Goal: Information Seeking & Learning: Learn about a topic

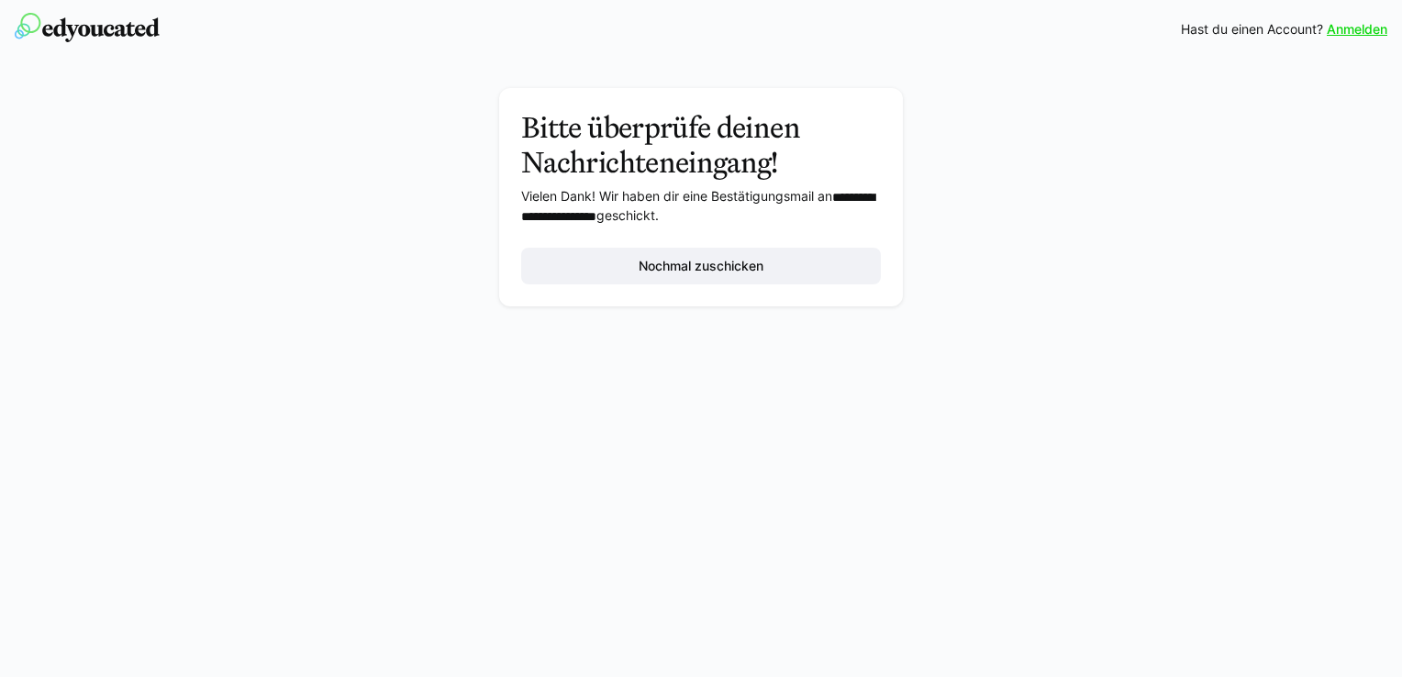
click at [1362, 32] on link "Anmelden" at bounding box center [1357, 29] width 61 height 18
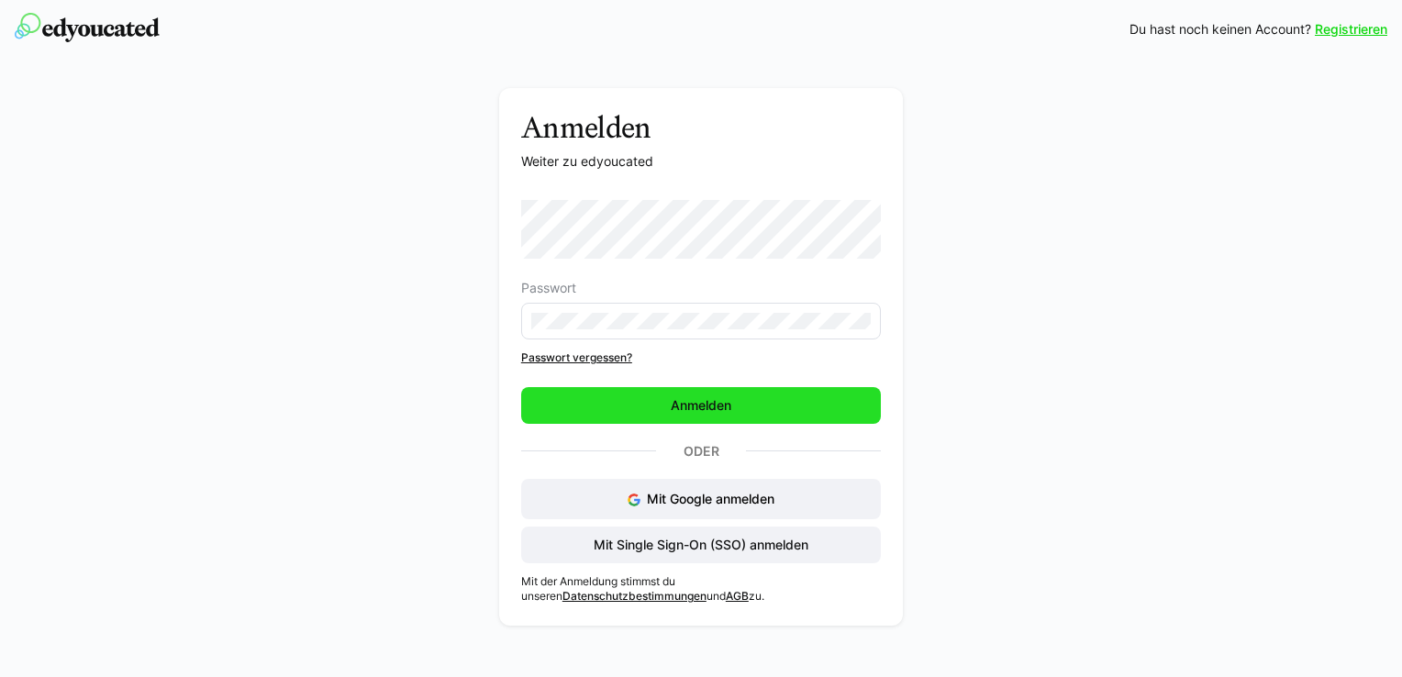
click at [697, 402] on span "Anmelden" at bounding box center [701, 405] width 66 height 18
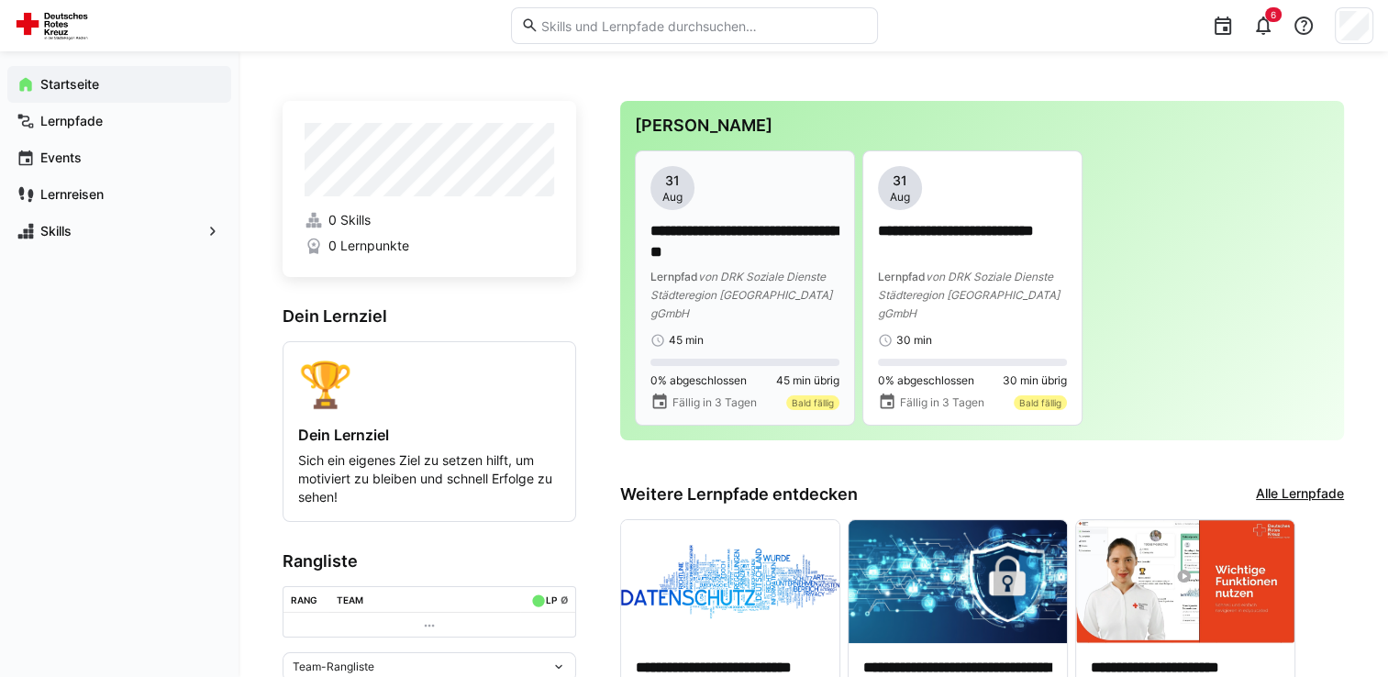
click at [729, 282] on span "von DRK Soziale Dienste Städteregion [GEOGRAPHIC_DATA] gGmbH" at bounding box center [742, 295] width 182 height 50
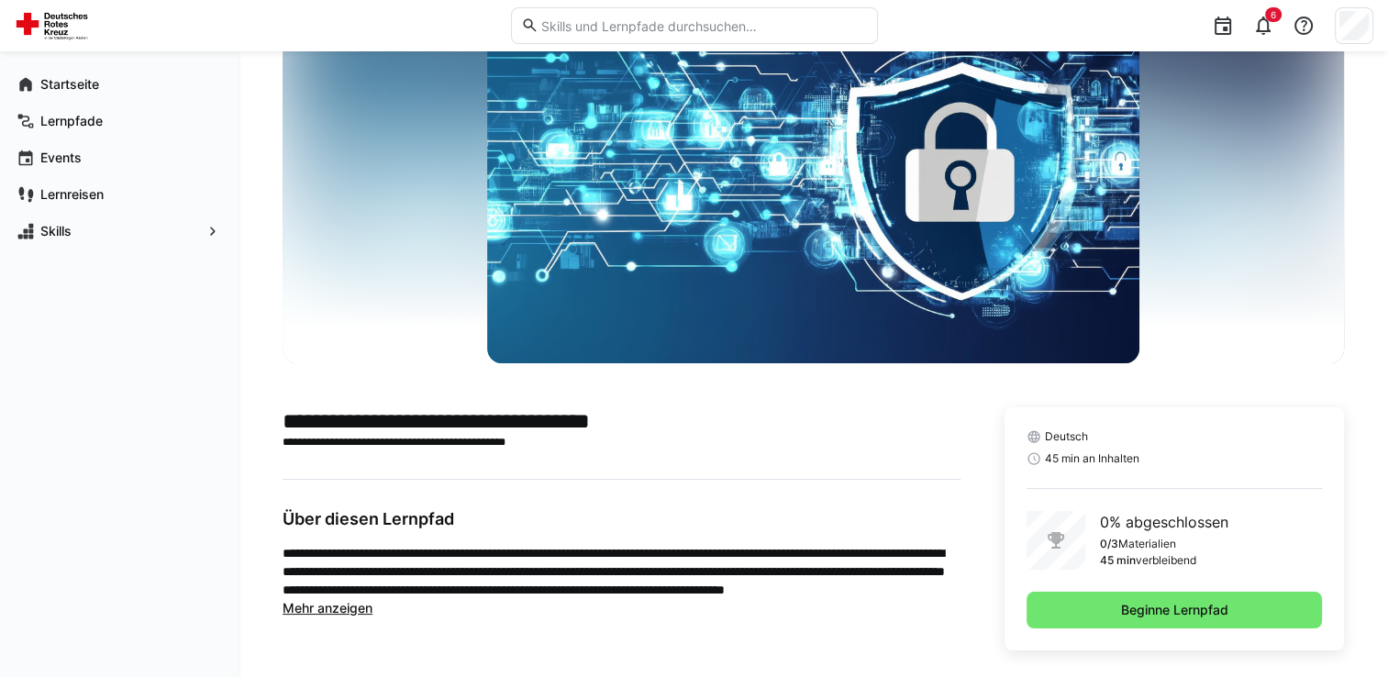
scroll to position [116, 0]
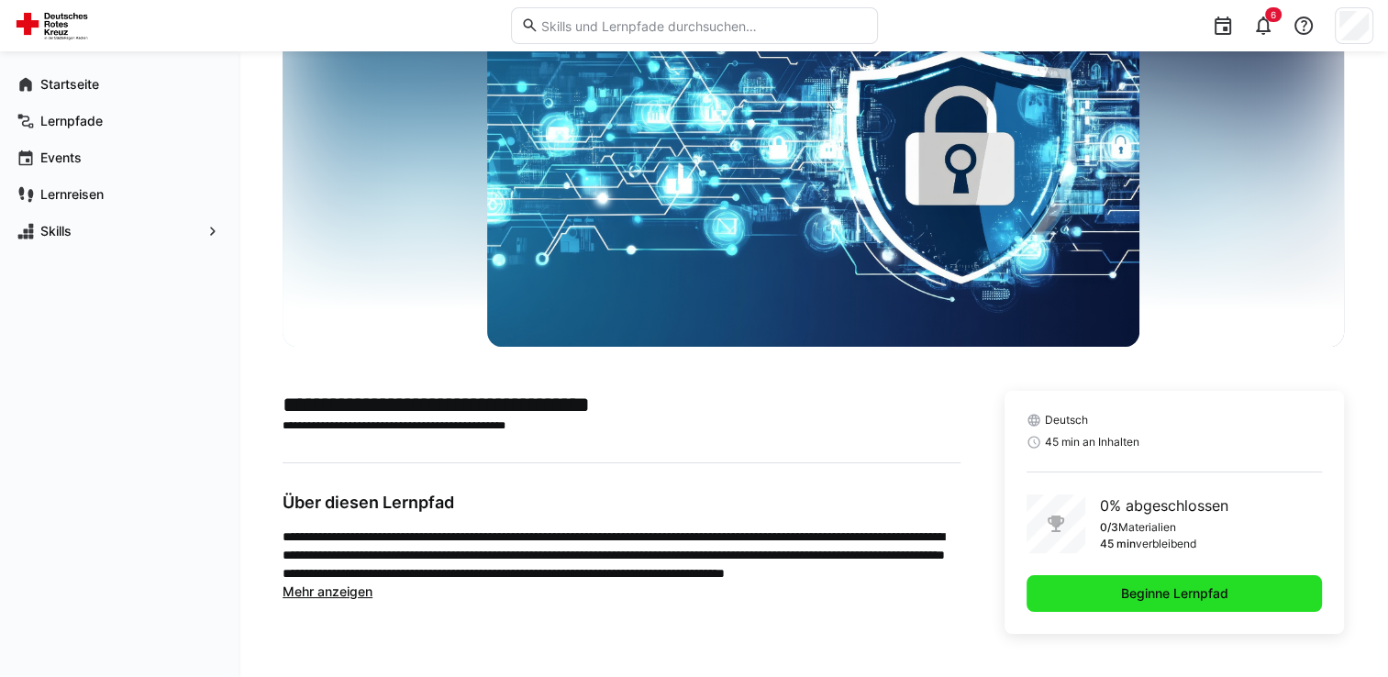
click at [1250, 600] on span "Beginne Lernpfad" at bounding box center [1174, 593] width 295 height 37
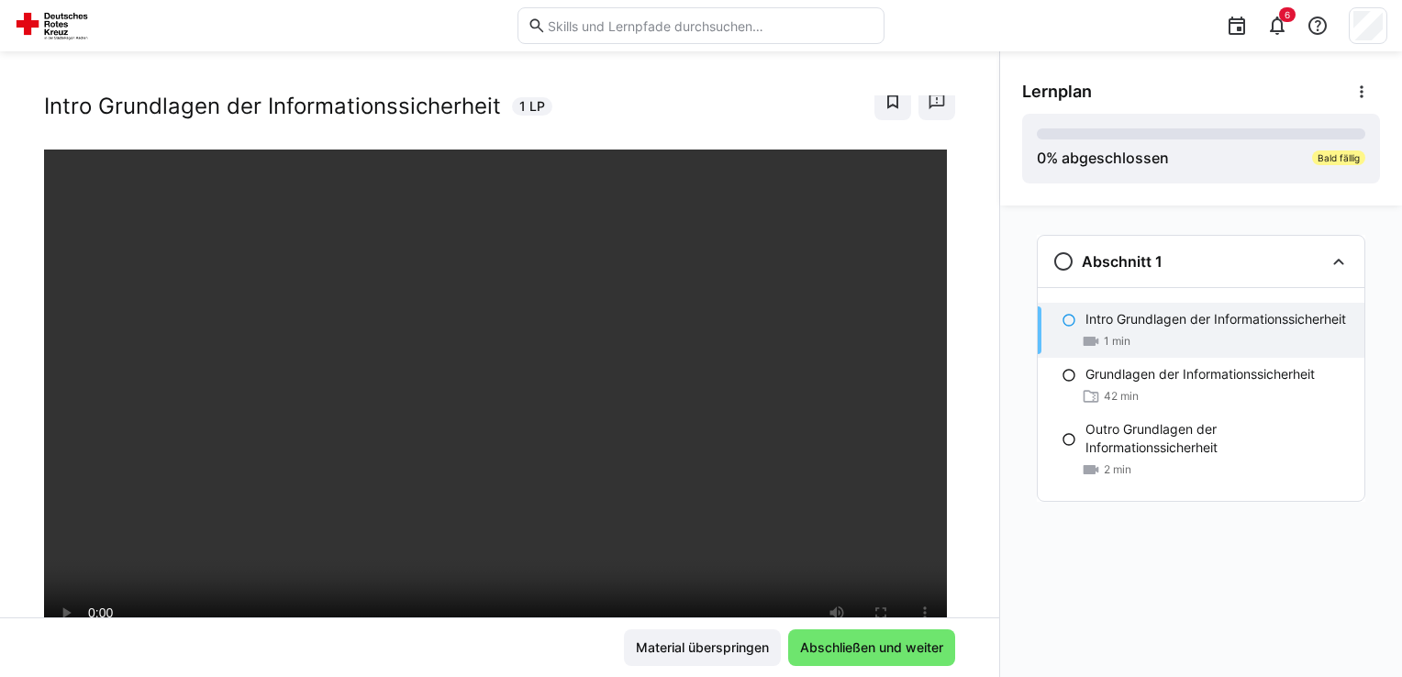
scroll to position [92, 0]
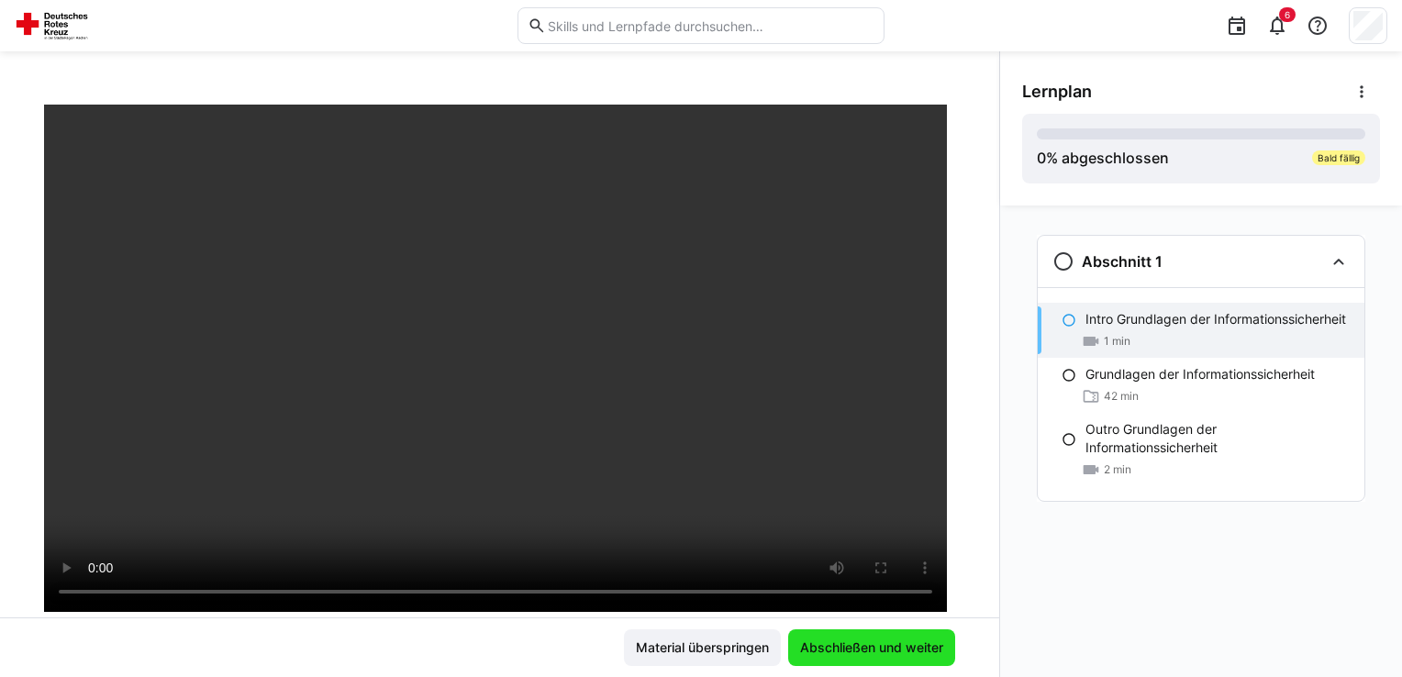
click at [846, 652] on span "Abschließen und weiter" at bounding box center [871, 648] width 149 height 18
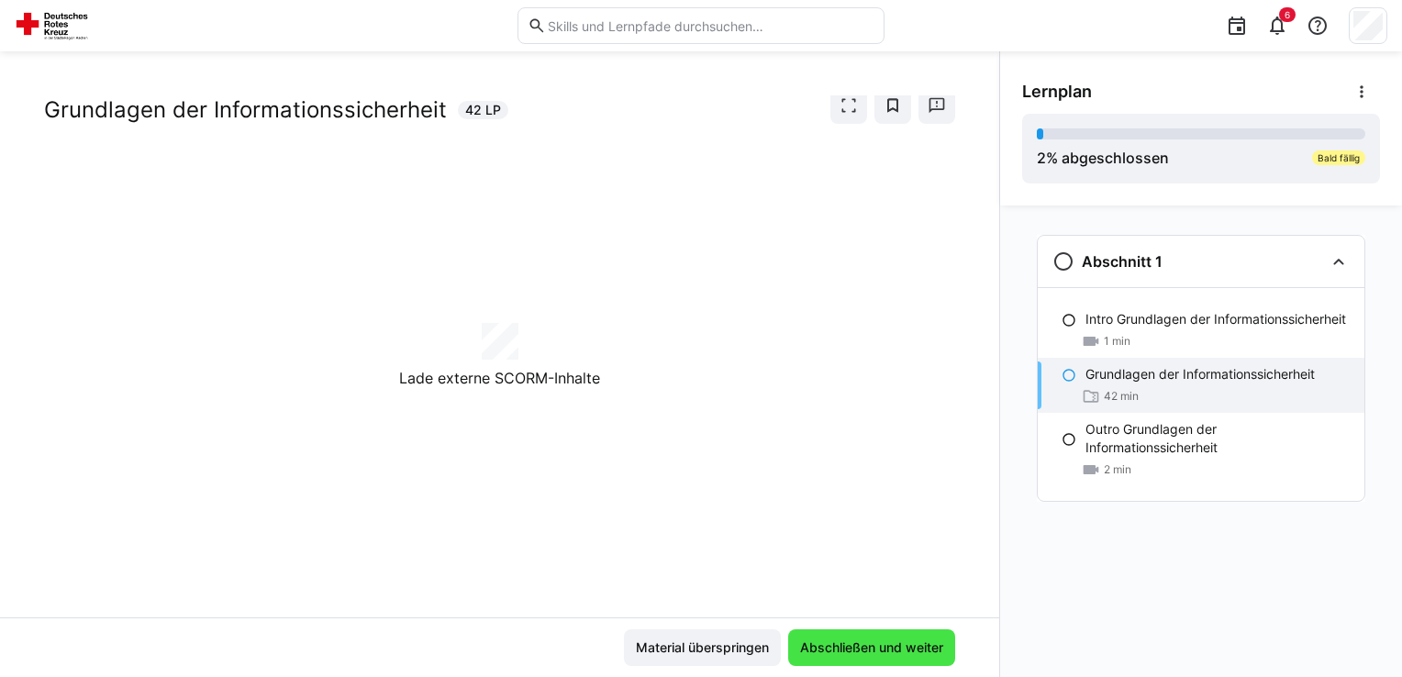
scroll to position [42, 0]
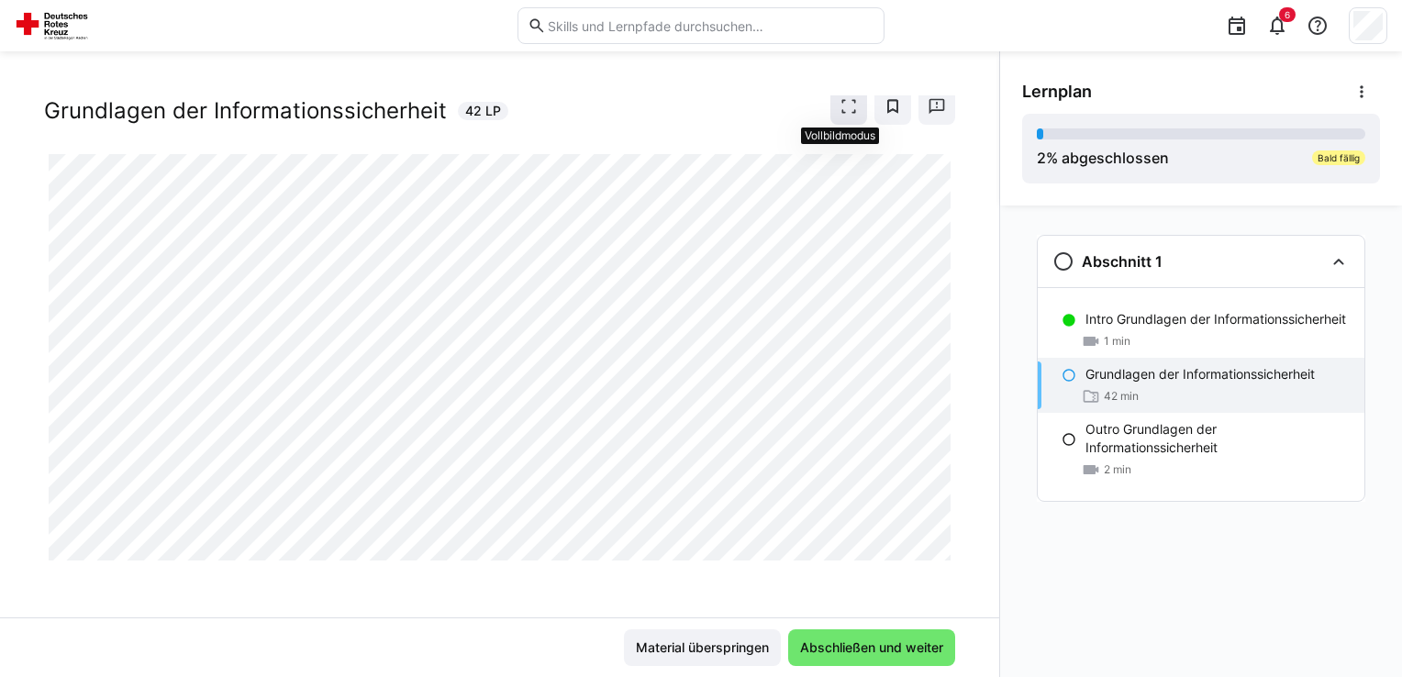
click at [842, 107] on eds-icon at bounding box center [849, 106] width 18 height 18
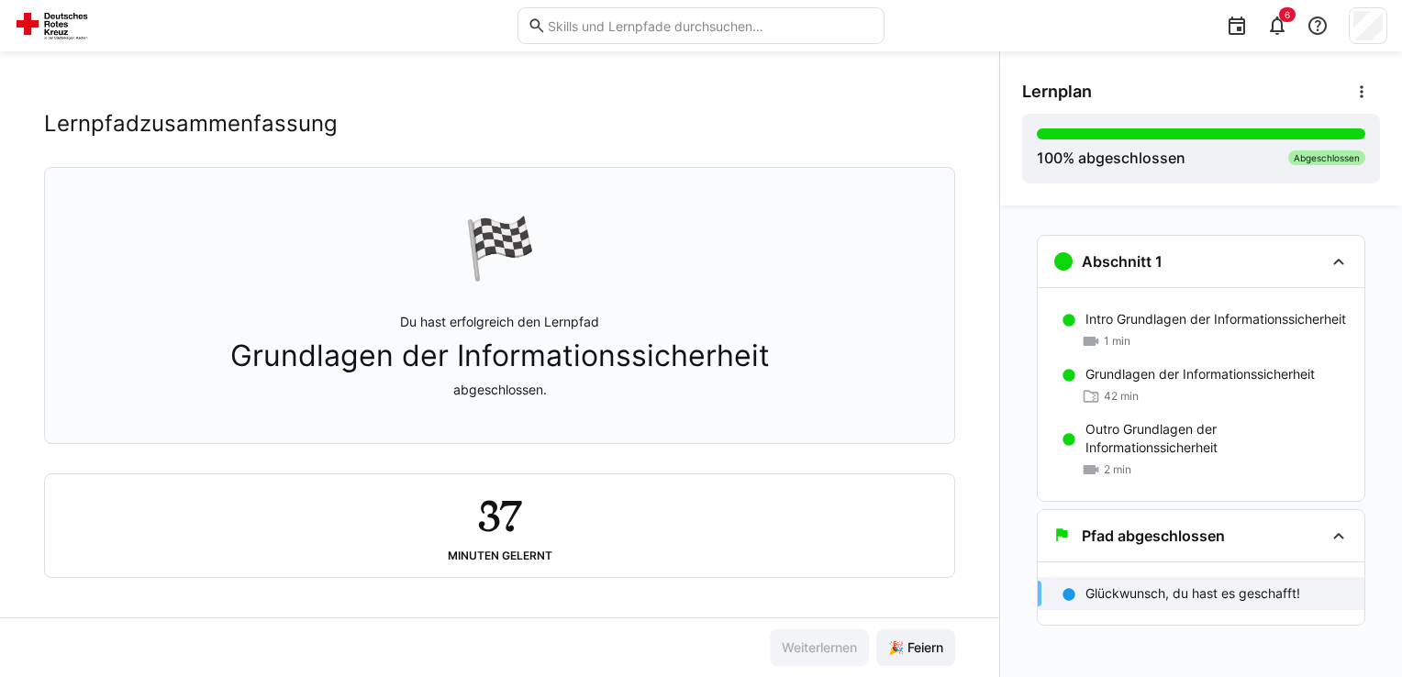
scroll to position [28, 0]
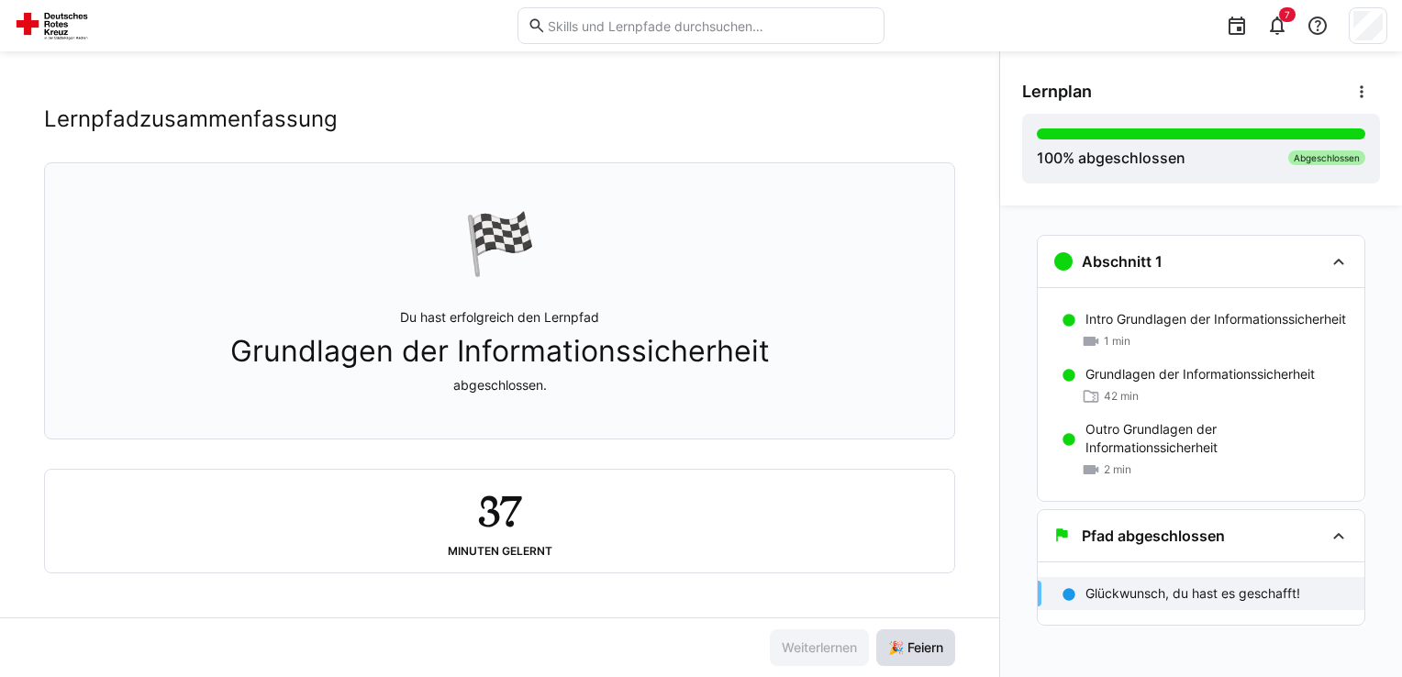
click at [906, 655] on span "🎉 Feiern" at bounding box center [915, 648] width 61 height 18
click at [1278, 28] on eds-icon at bounding box center [1277, 26] width 22 height 22
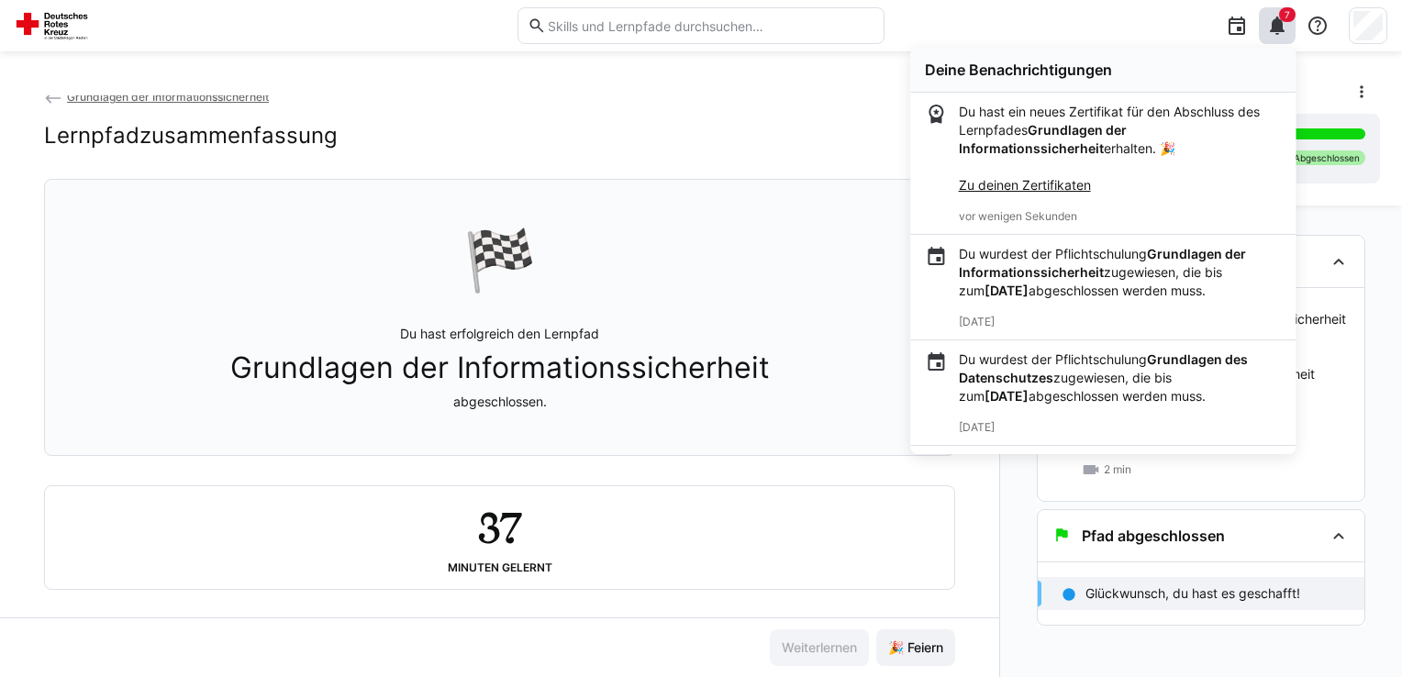
scroll to position [0, 0]
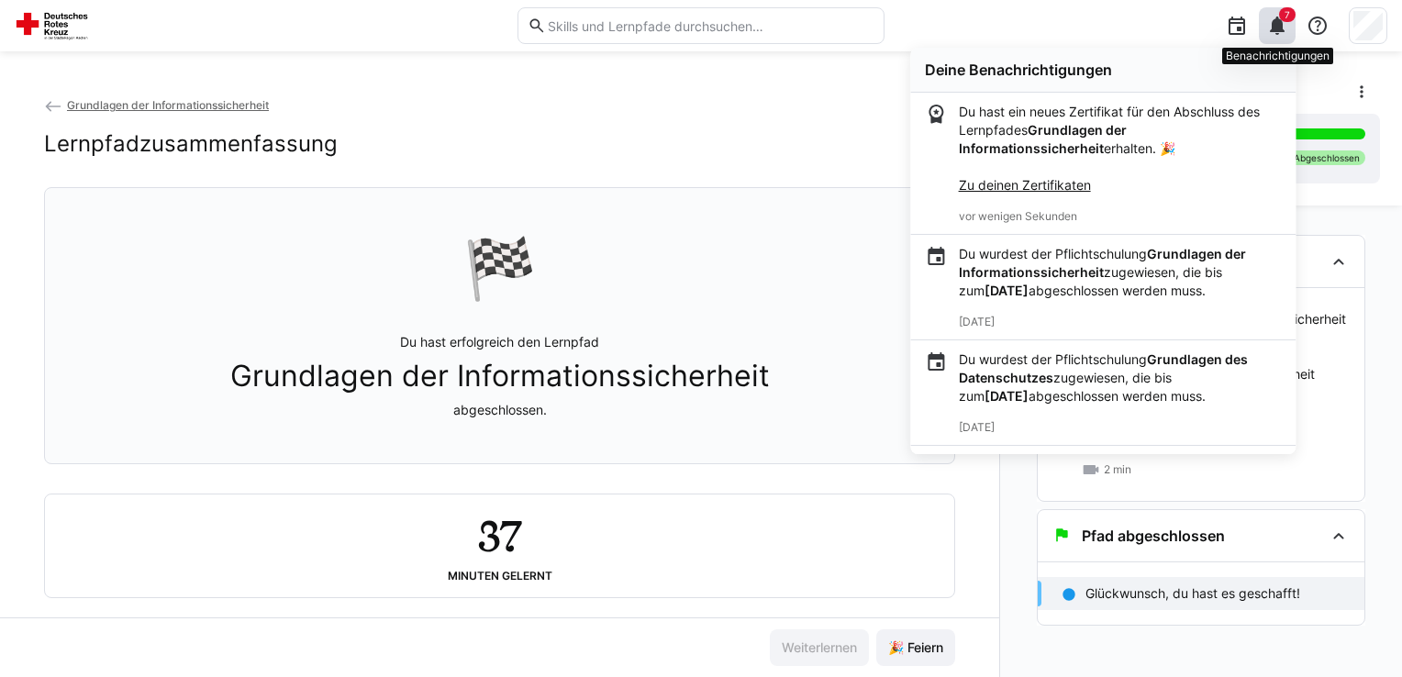
click at [1281, 20] on span "7" at bounding box center [1287, 14] width 17 height 15
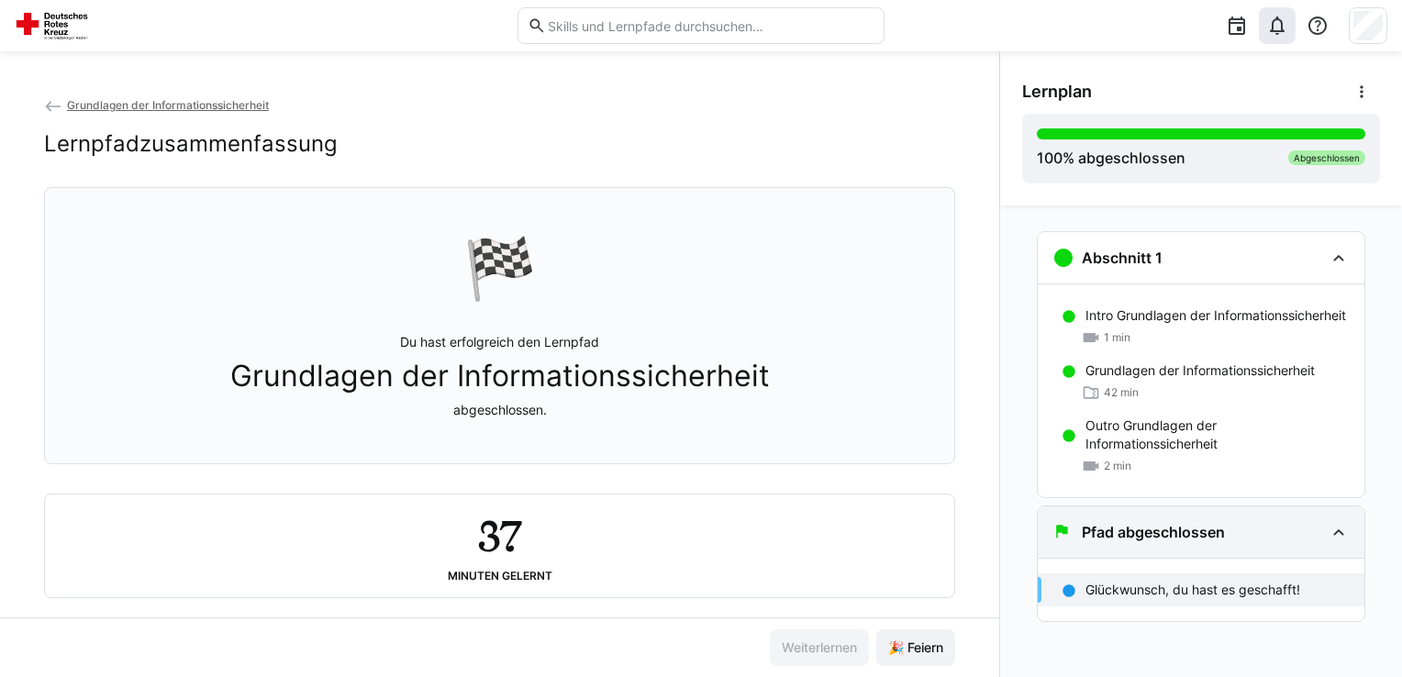
scroll to position [4, 0]
click at [1329, 158] on div "Abgeschlossen" at bounding box center [1326, 157] width 77 height 15
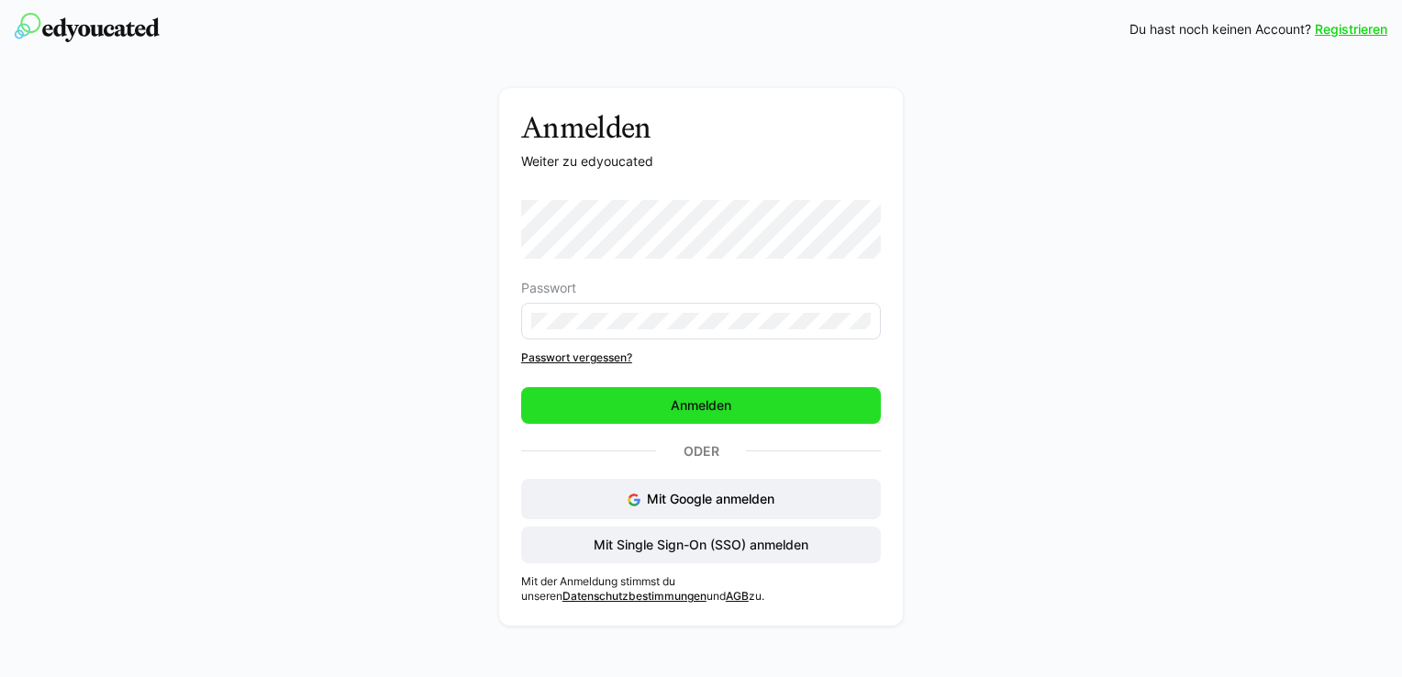
click at [679, 406] on span "Anmelden" at bounding box center [701, 405] width 66 height 18
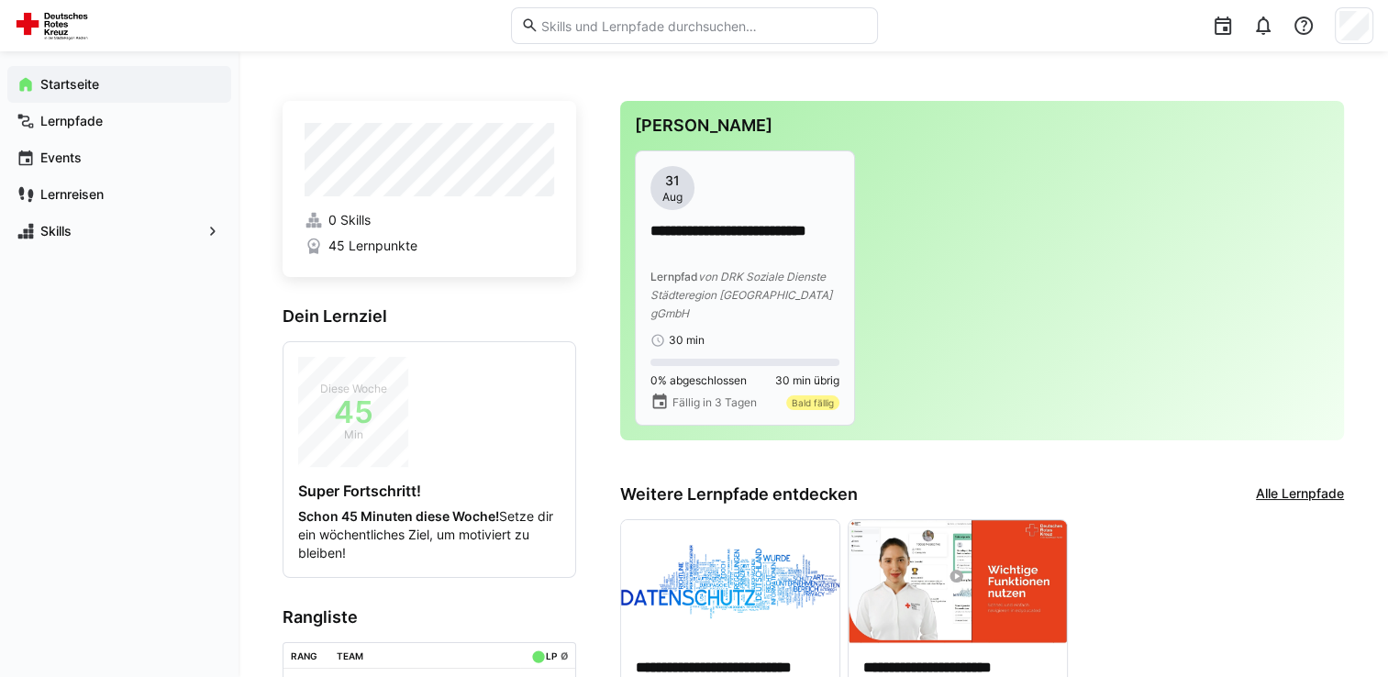
click at [725, 260] on p "**********" at bounding box center [745, 242] width 189 height 42
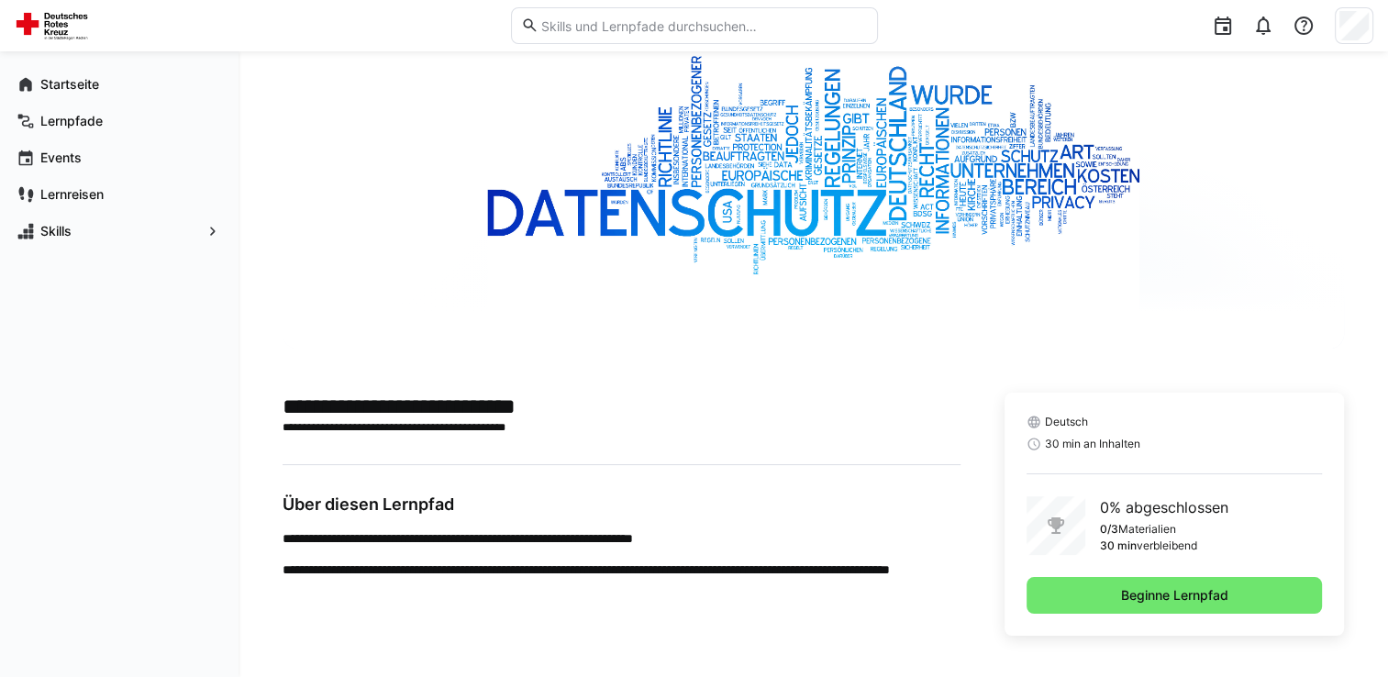
scroll to position [116, 0]
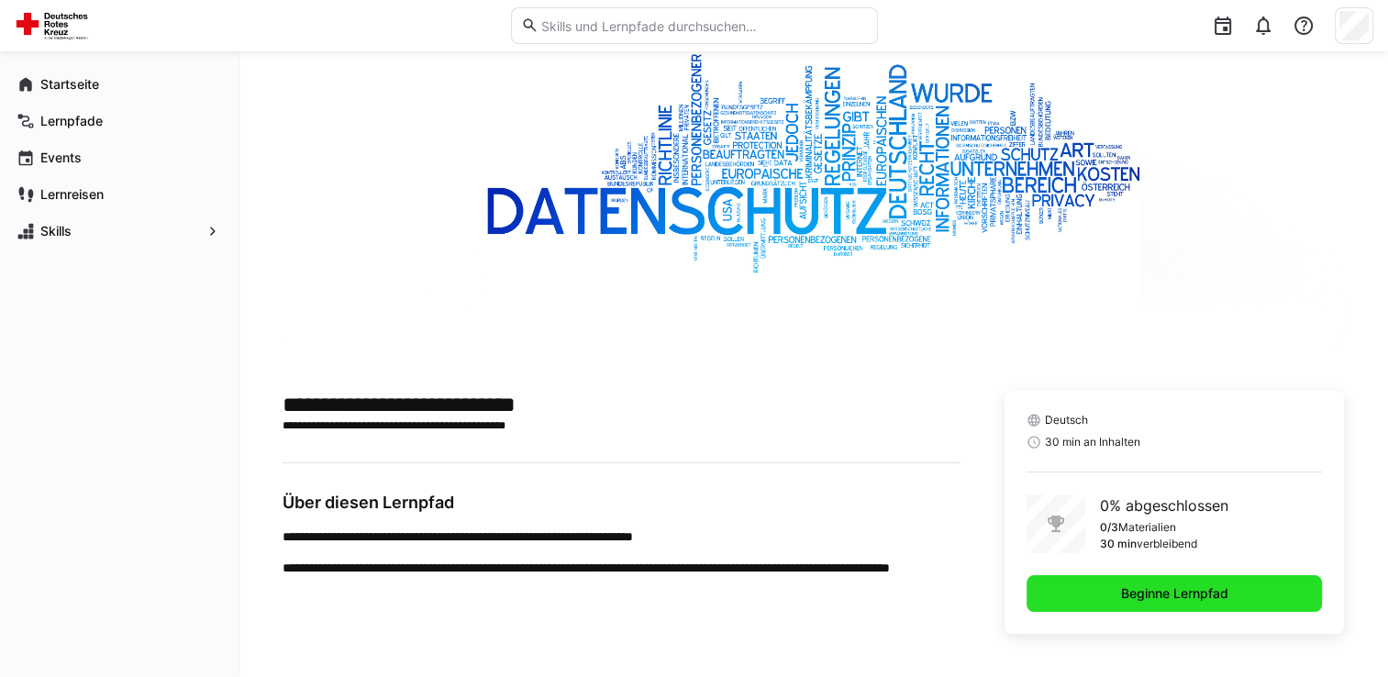
click at [1138, 595] on span "Beginne Lernpfad" at bounding box center [1174, 593] width 113 height 18
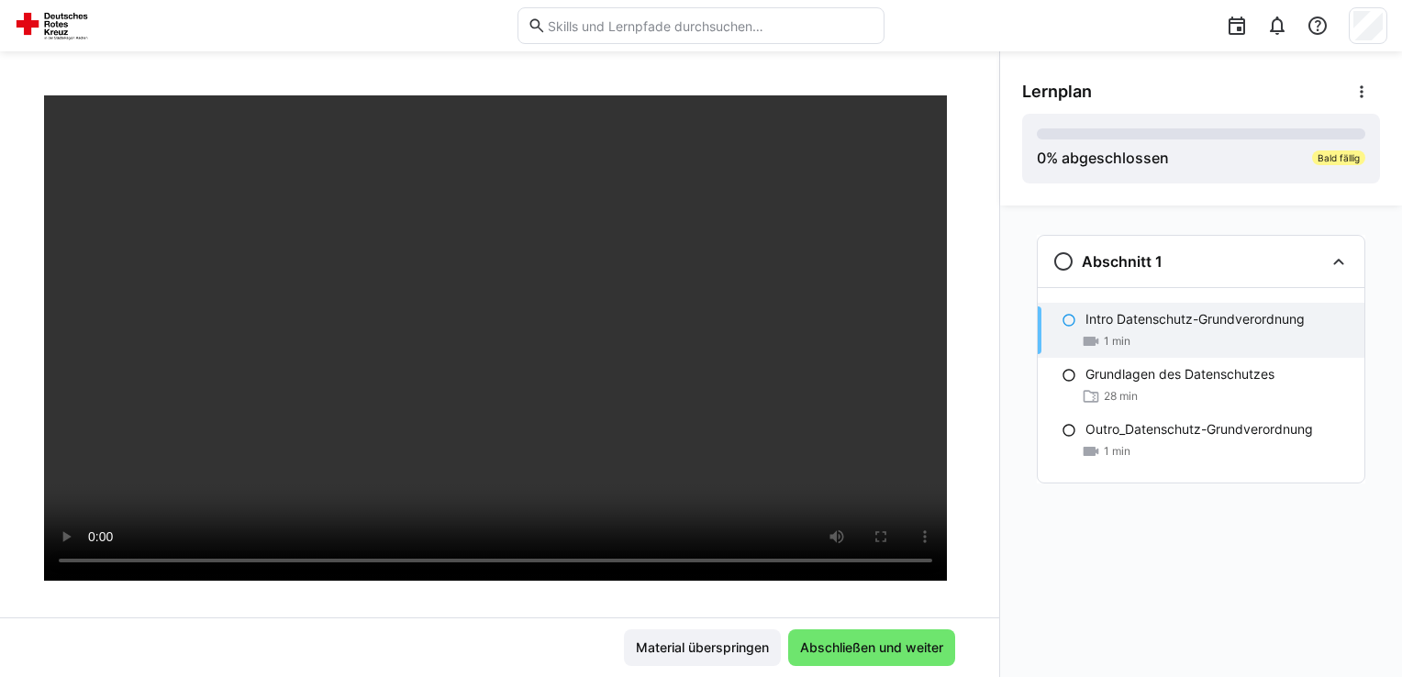
scroll to position [92, 0]
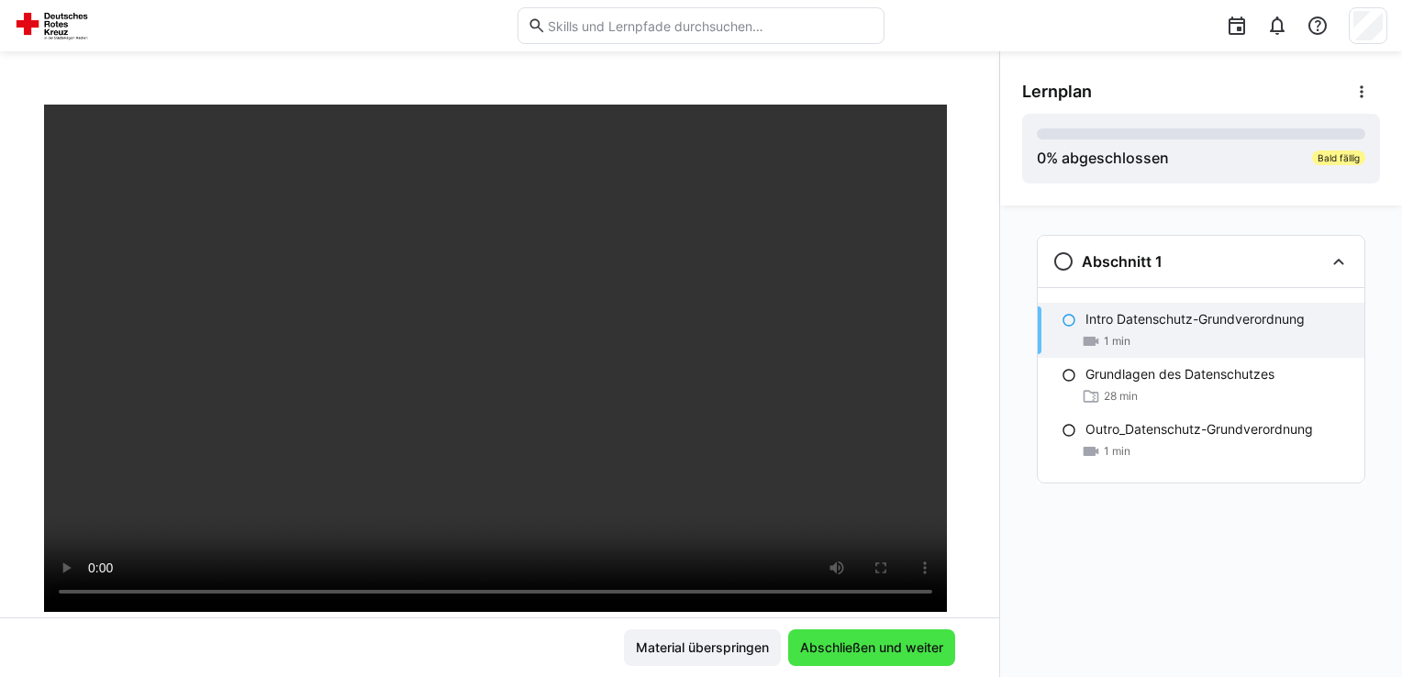
click at [885, 651] on span "Abschließen und weiter" at bounding box center [871, 648] width 149 height 18
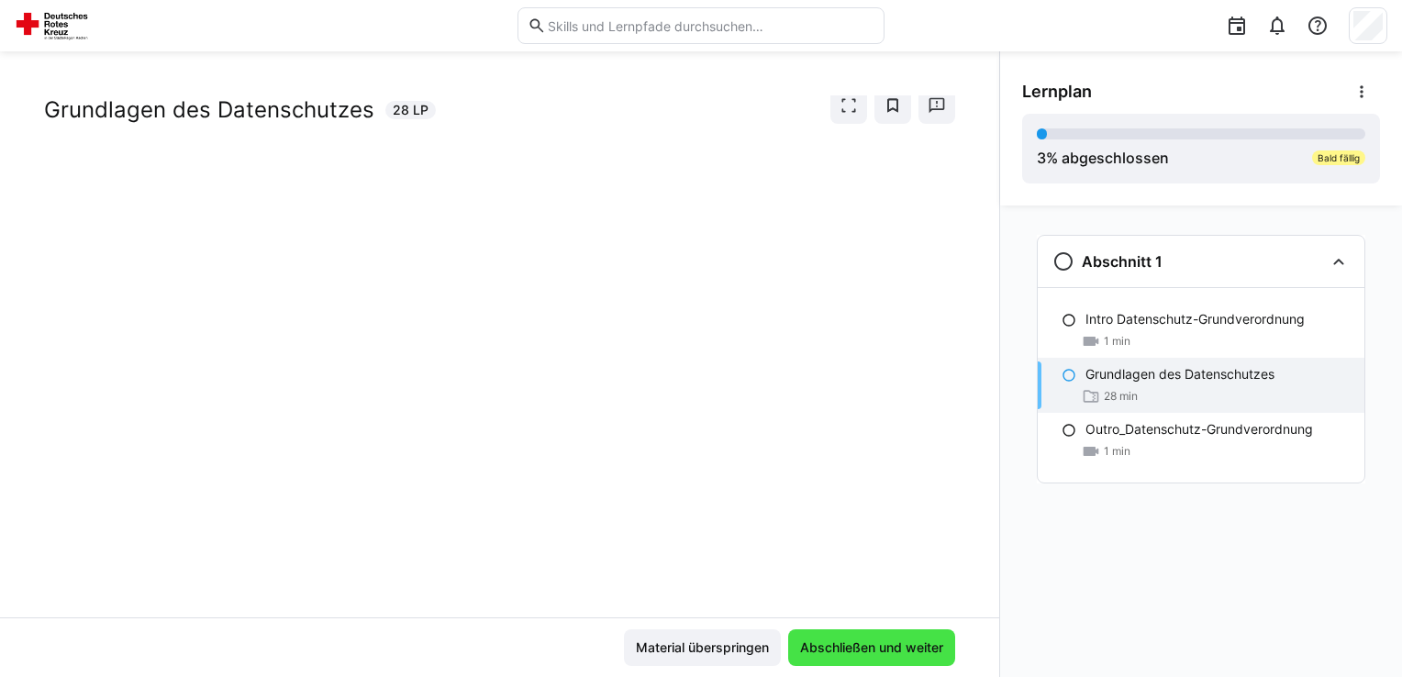
scroll to position [42, 0]
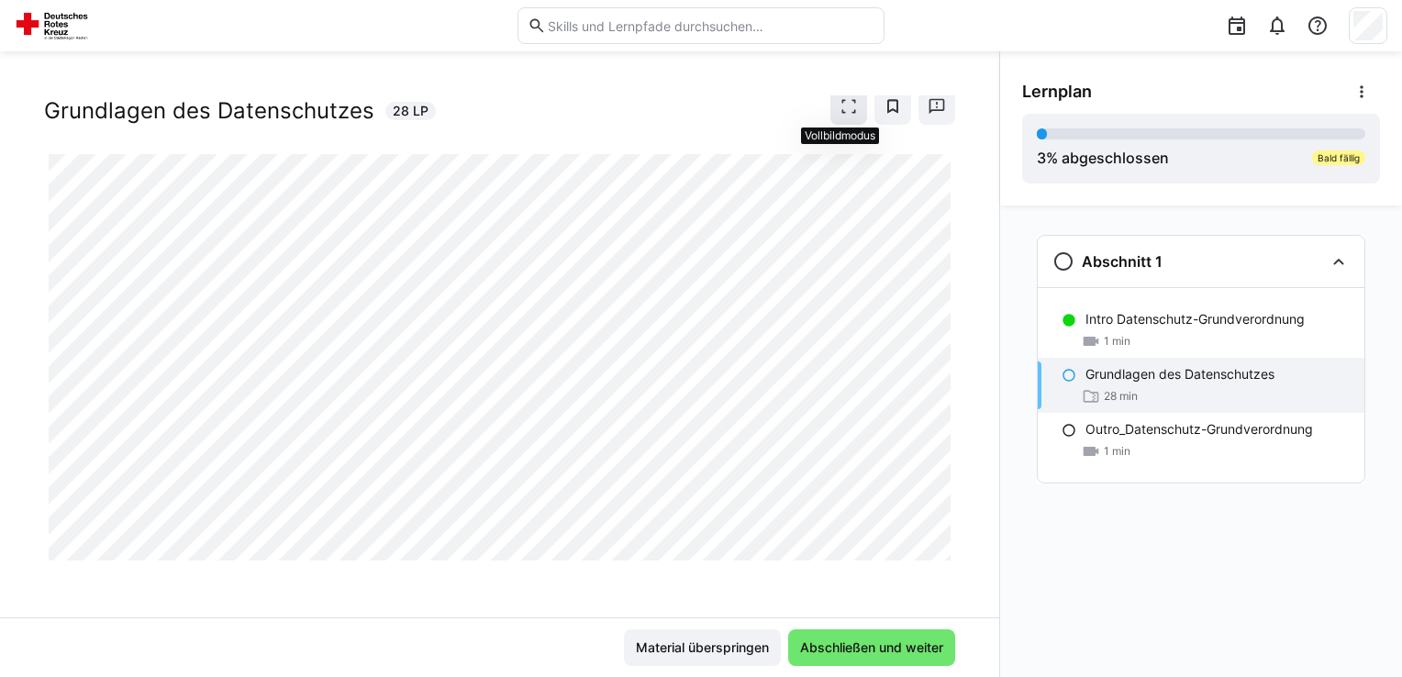
click at [841, 106] on eds-icon at bounding box center [849, 106] width 18 height 18
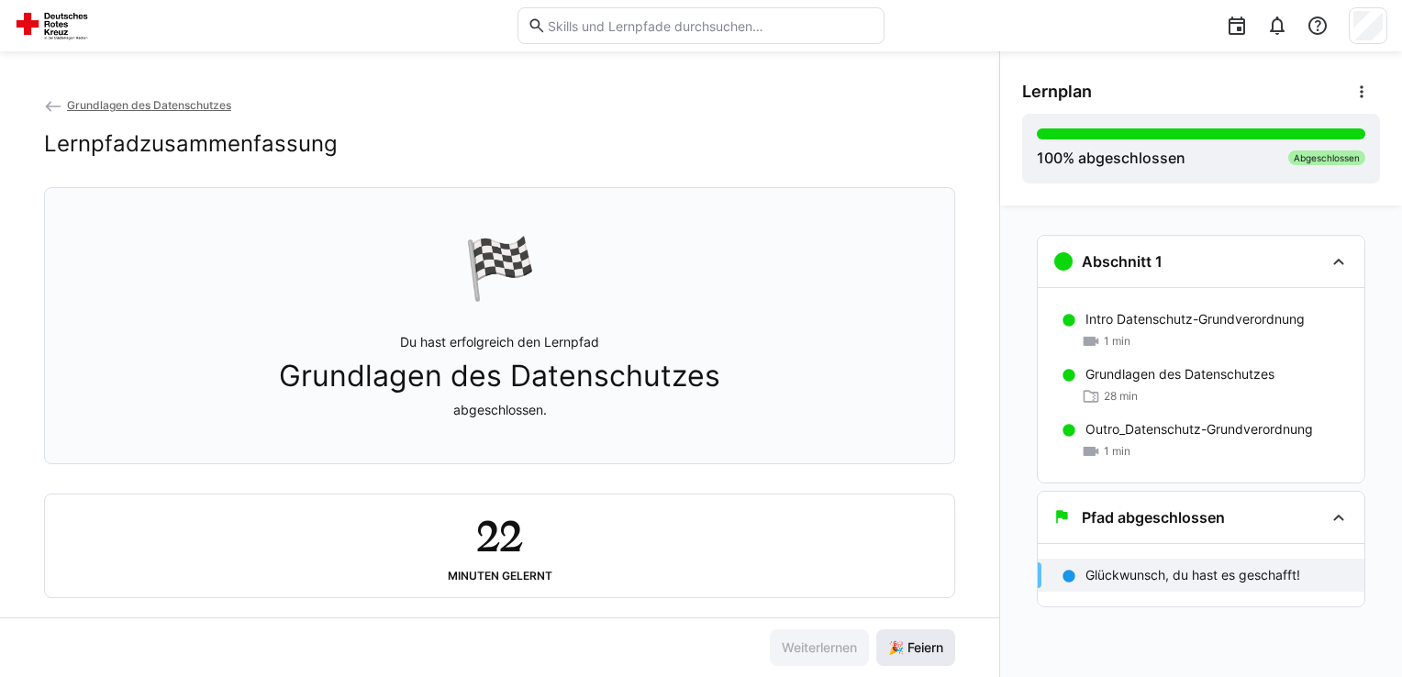
click at [915, 651] on span "🎉 Feiern" at bounding box center [915, 648] width 61 height 18
click at [1320, 155] on div "Abgeschlossen" at bounding box center [1326, 157] width 77 height 15
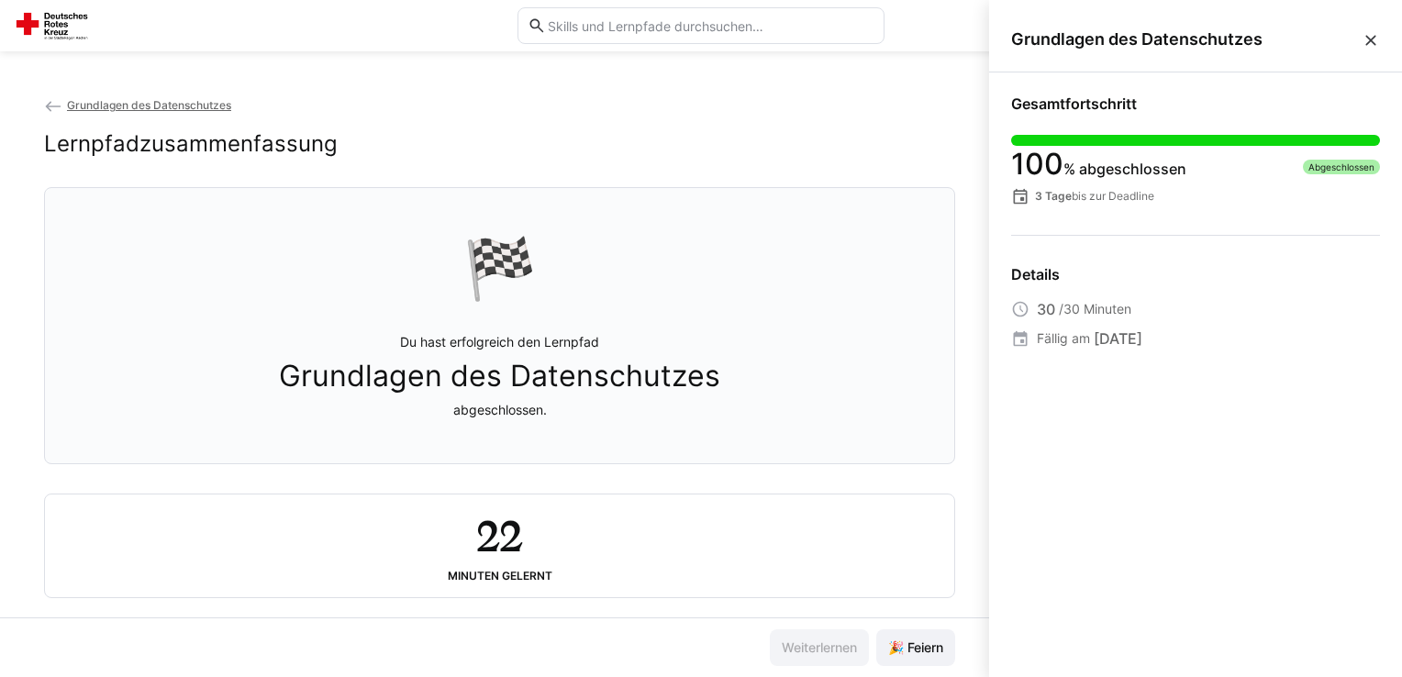
click at [1369, 39] on eds-icon at bounding box center [1371, 40] width 18 height 18
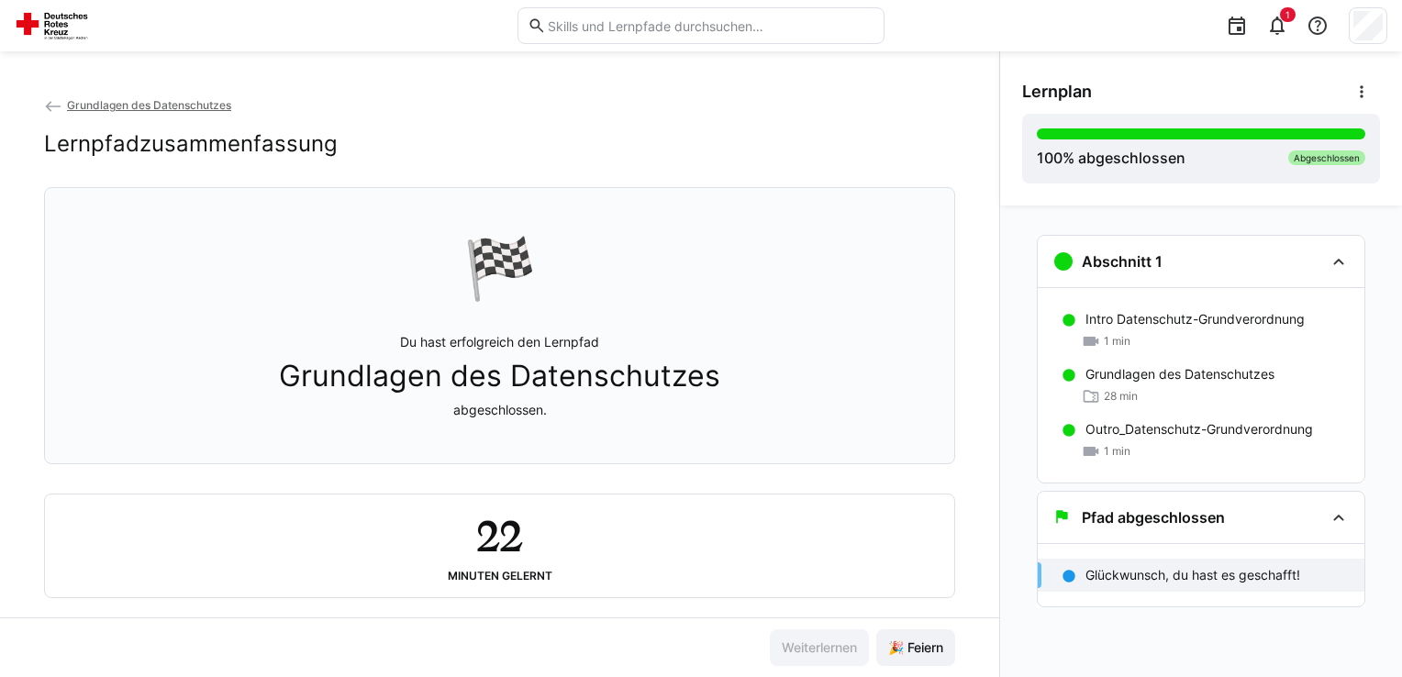
scroll to position [28, 0]
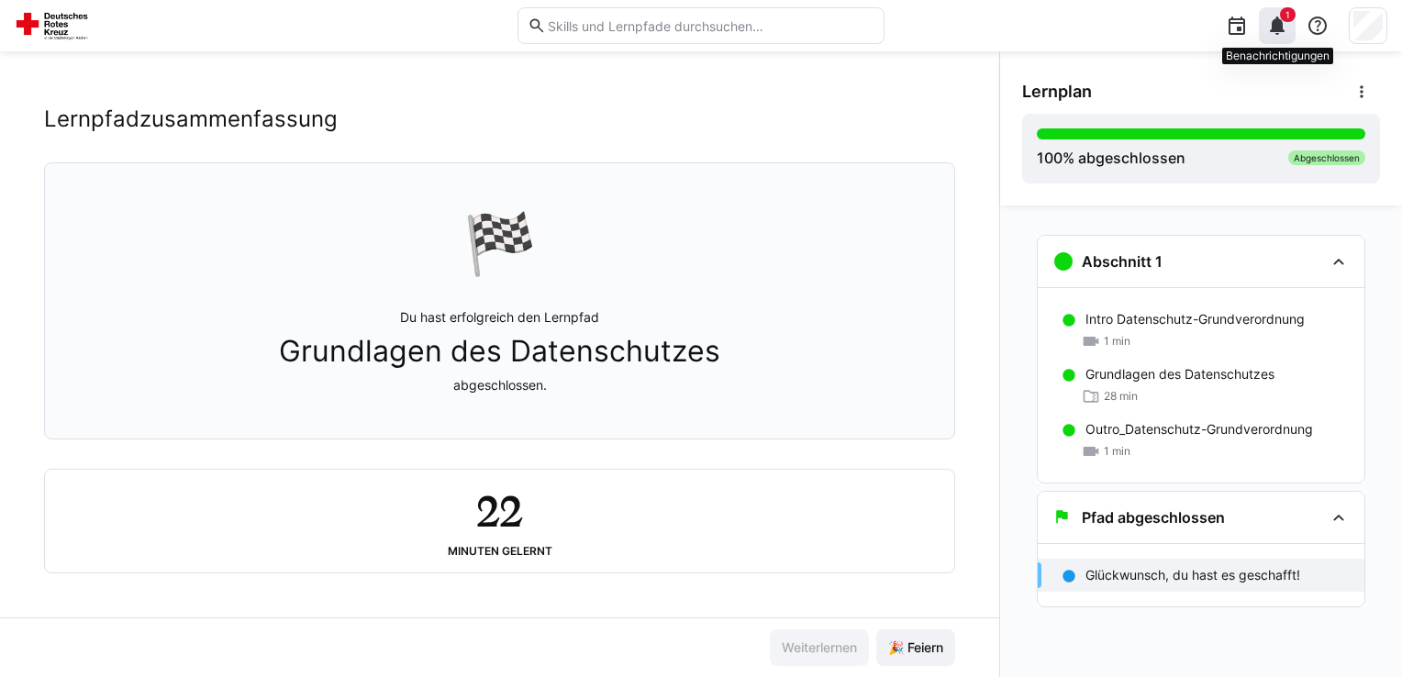
click at [1283, 24] on eds-icon at bounding box center [1277, 26] width 22 height 22
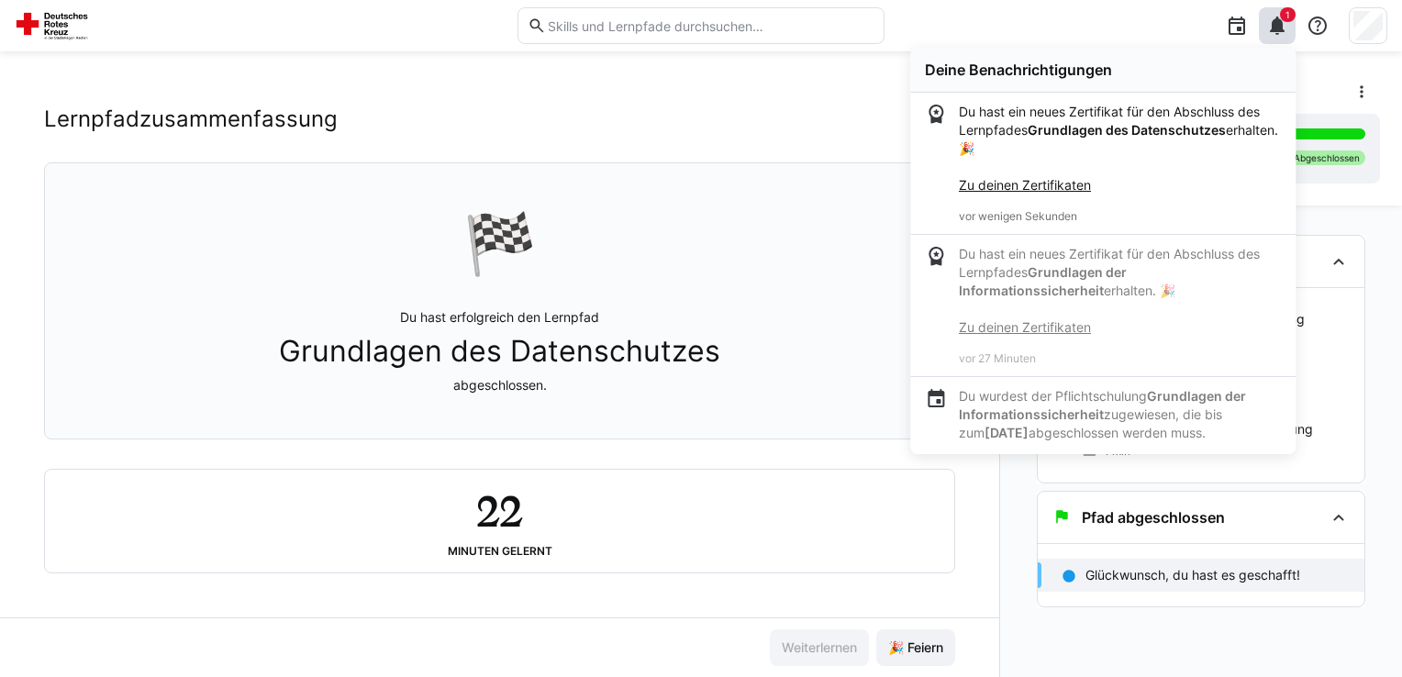
click at [986, 186] on link "Zu deinen Zertifikaten" at bounding box center [1025, 185] width 132 height 16
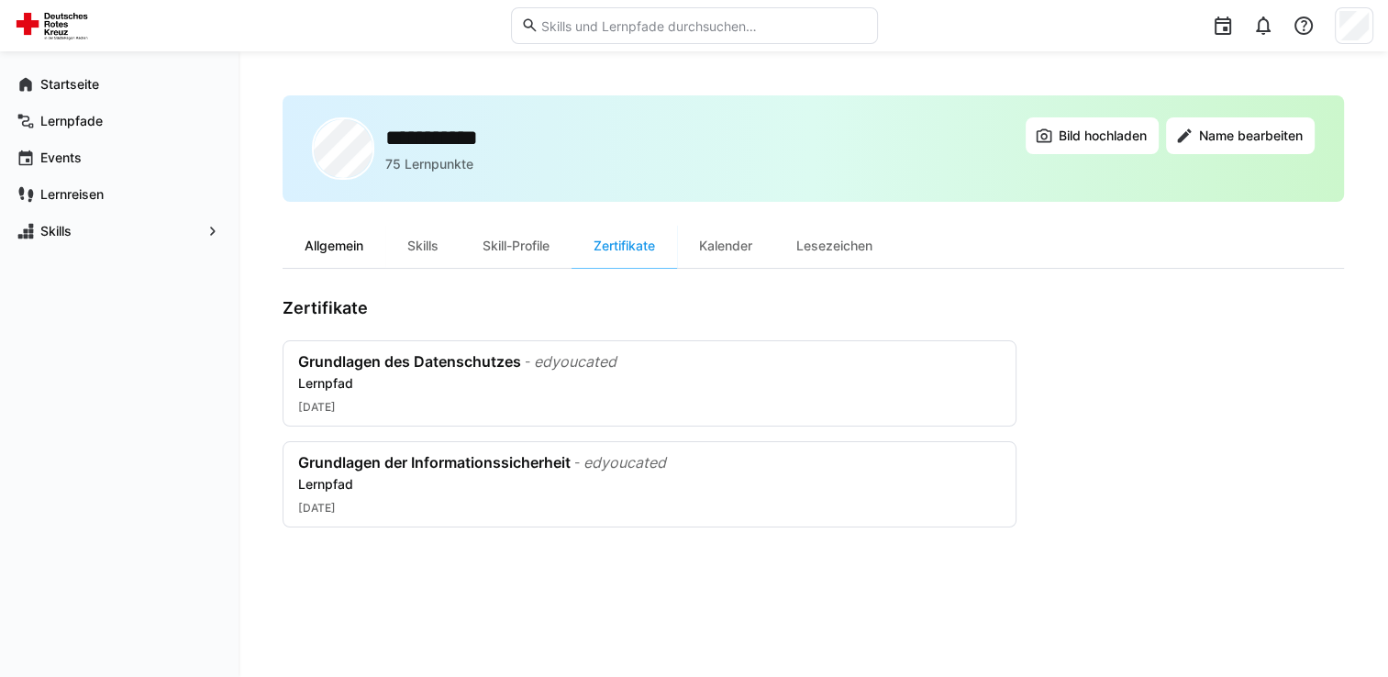
click at [331, 246] on div "Allgemein" at bounding box center [334, 246] width 103 height 44
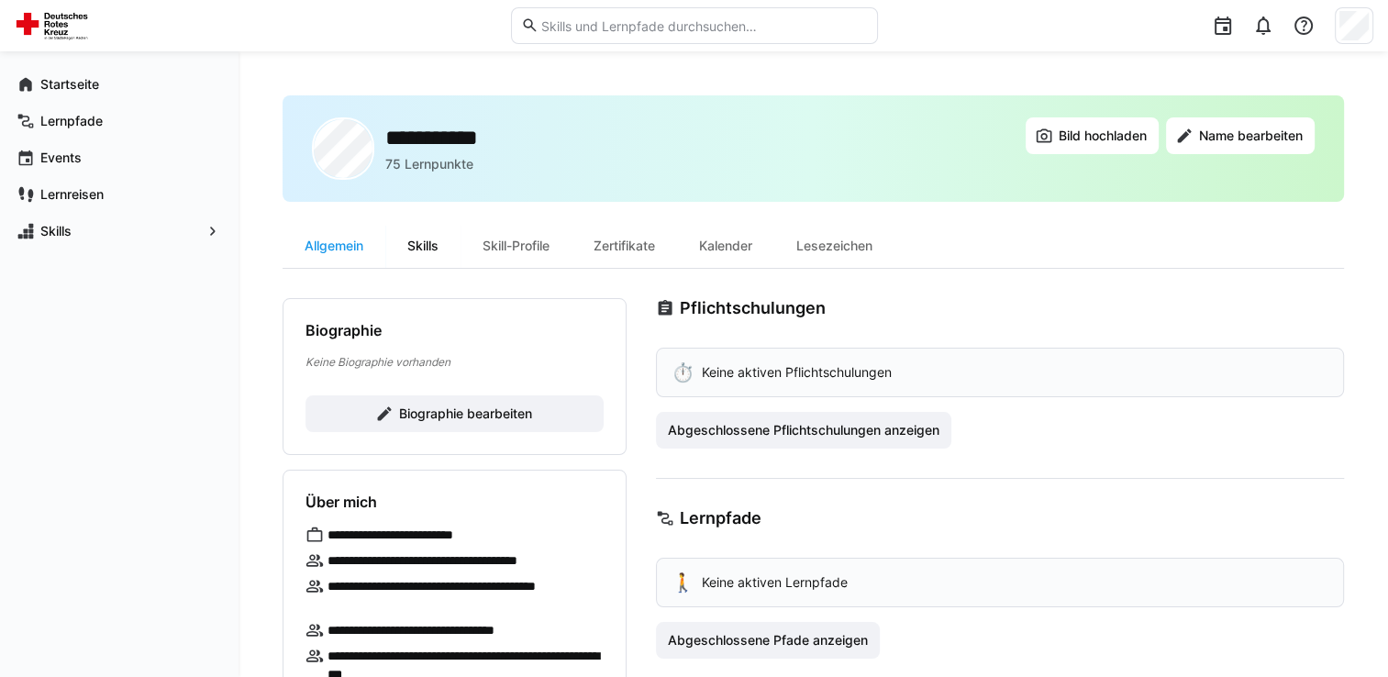
click at [426, 246] on div "Skills" at bounding box center [422, 246] width 75 height 44
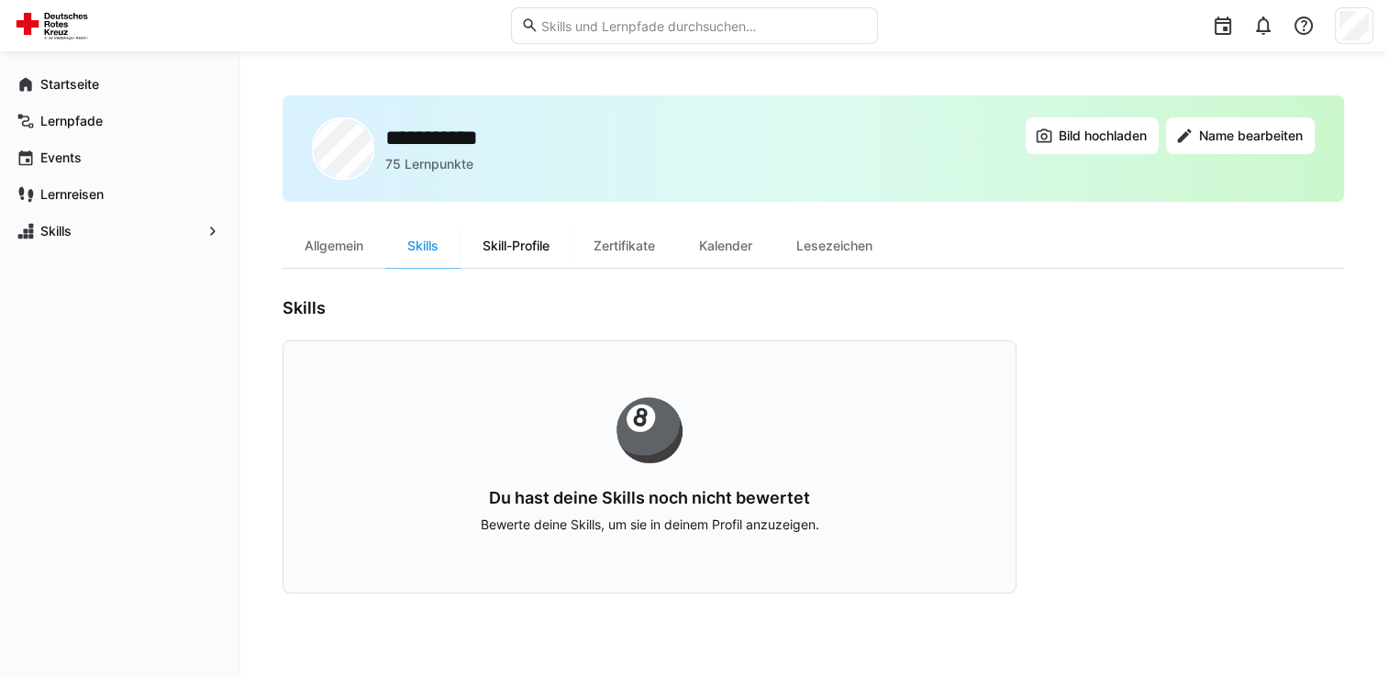
click at [516, 240] on div "Skill-Profile" at bounding box center [516, 246] width 111 height 44
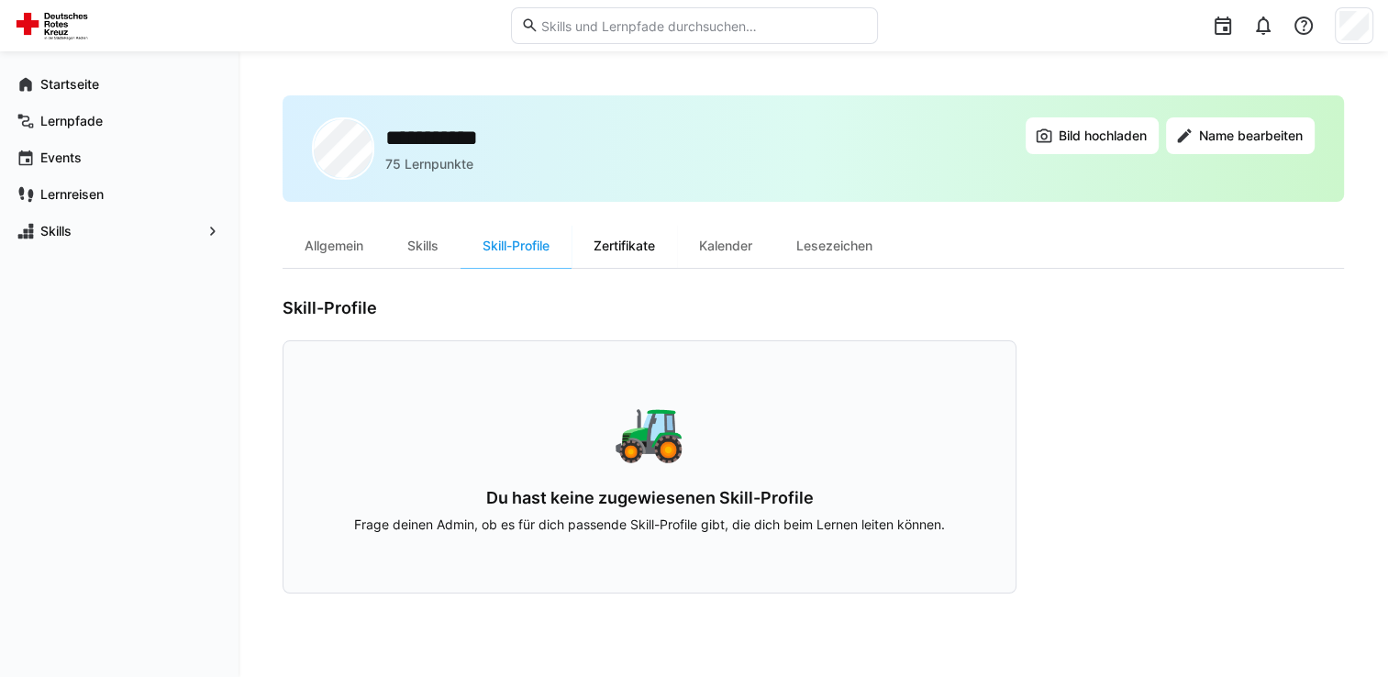
click at [616, 244] on div "Zertifikate" at bounding box center [625, 246] width 106 height 44
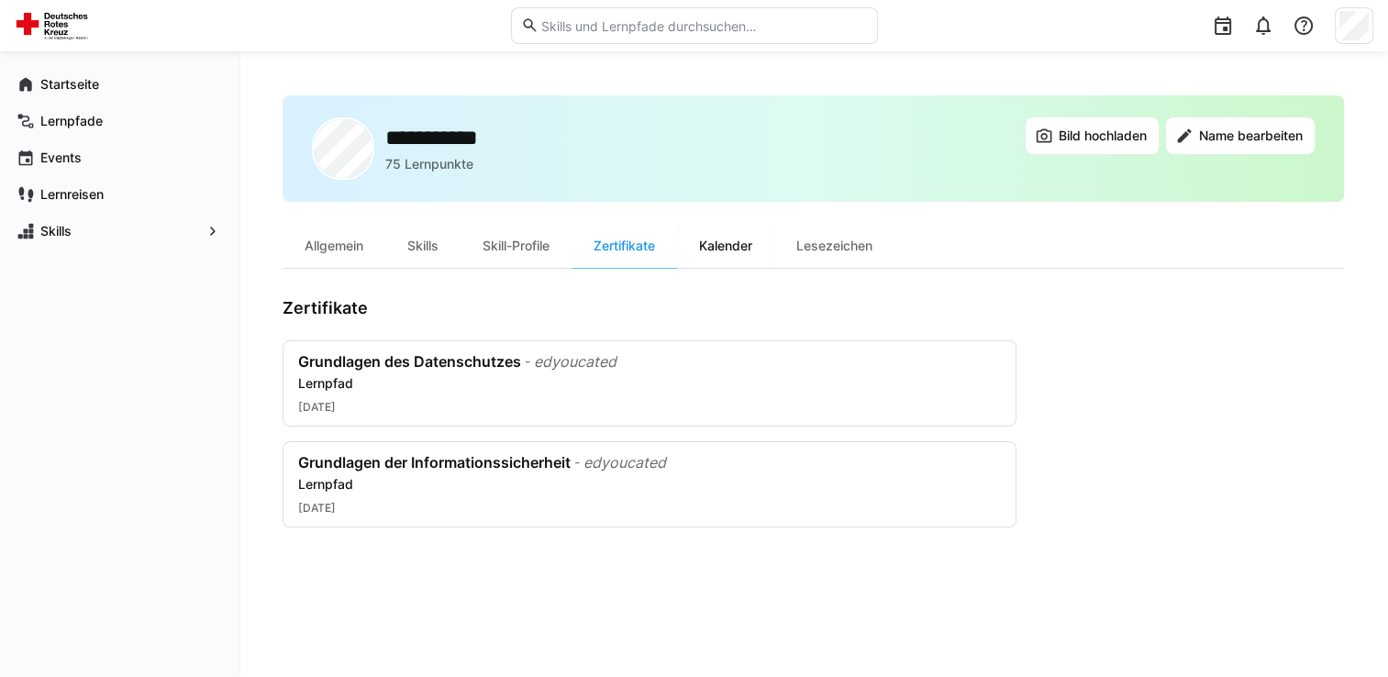
click at [727, 246] on div "Kalender" at bounding box center [725, 246] width 97 height 44
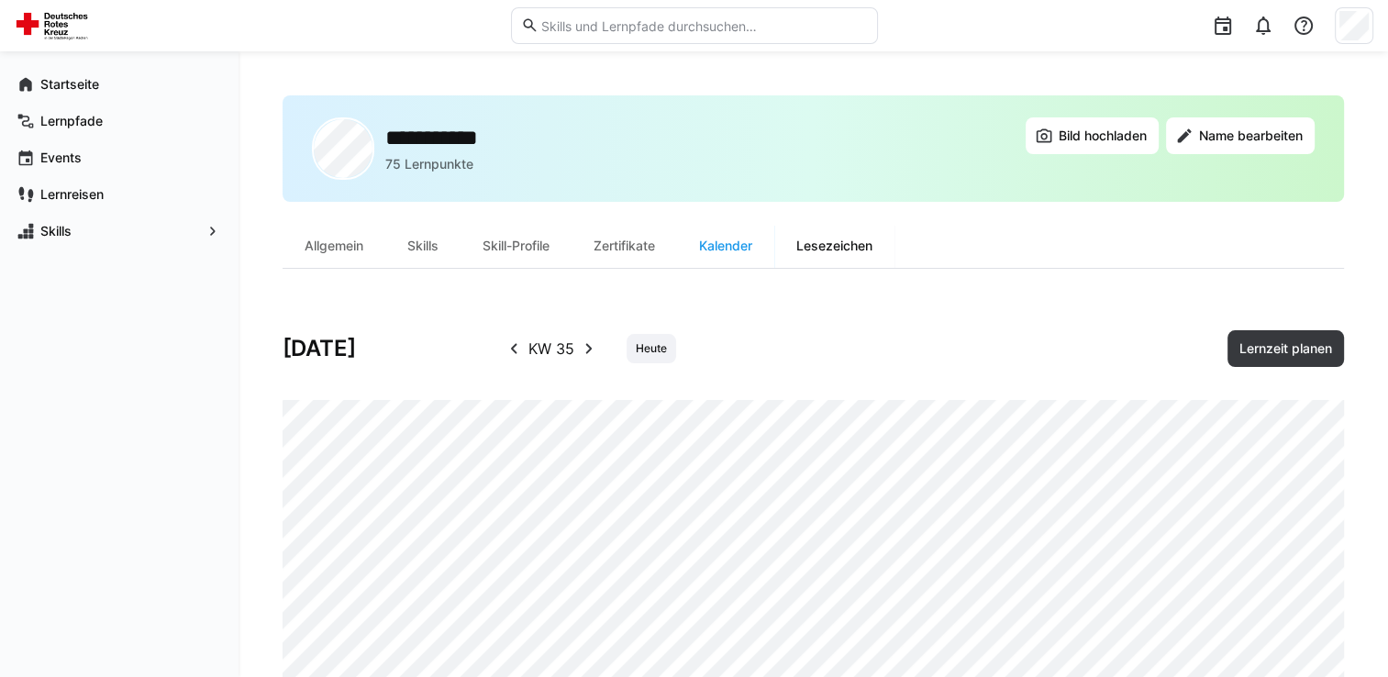
click at [825, 250] on div "Lesezeichen" at bounding box center [834, 246] width 120 height 44
